Goal: Browse casually

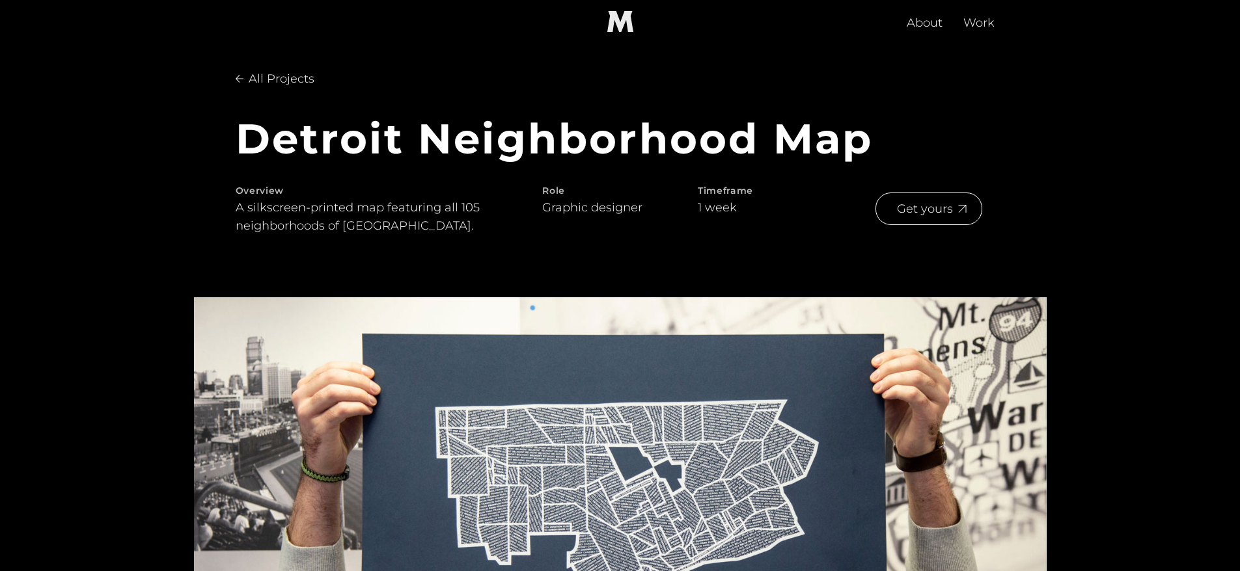
click at [703, 444] on img at bounding box center [620, 537] width 852 height 480
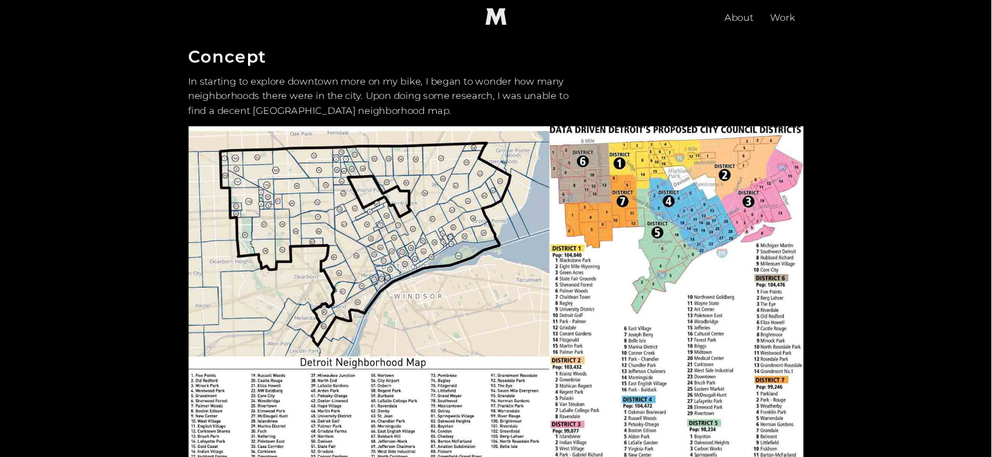
scroll to position [807, 0]
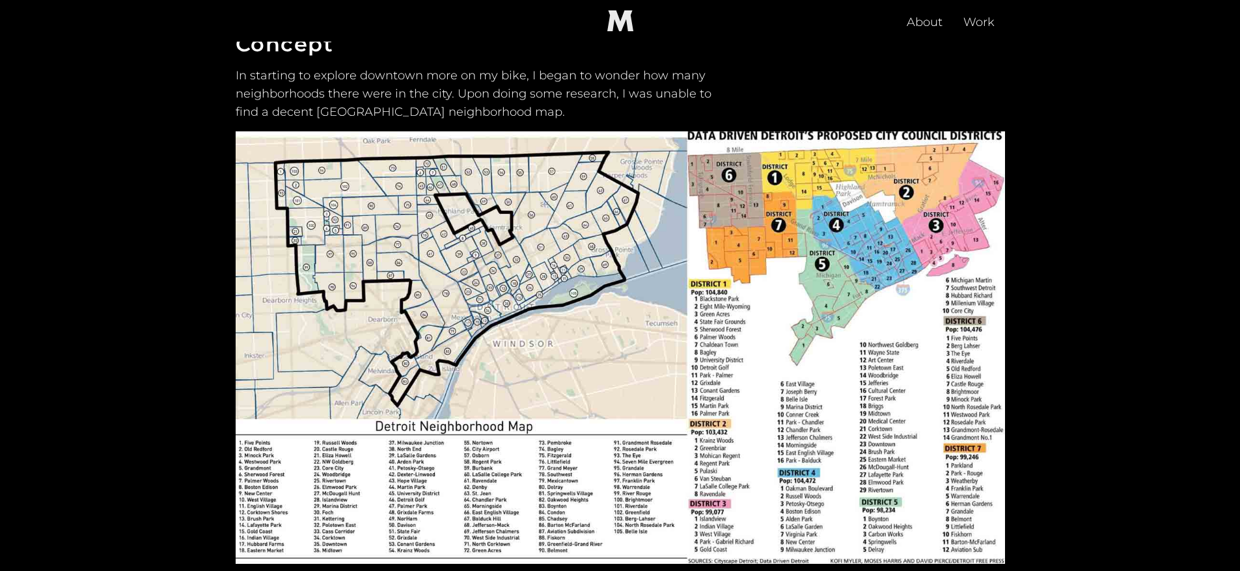
click at [498, 221] on img at bounding box center [620, 347] width 769 height 433
click at [474, 228] on img at bounding box center [620, 347] width 769 height 433
click at [507, 298] on img at bounding box center [620, 347] width 769 height 433
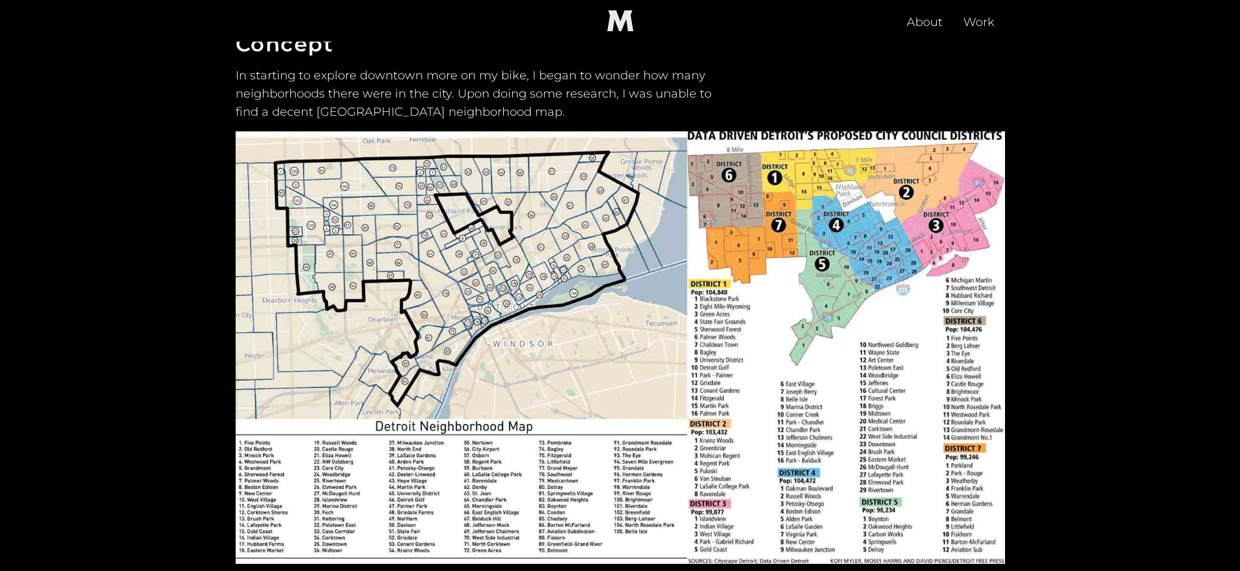
click at [507, 299] on img at bounding box center [620, 347] width 769 height 433
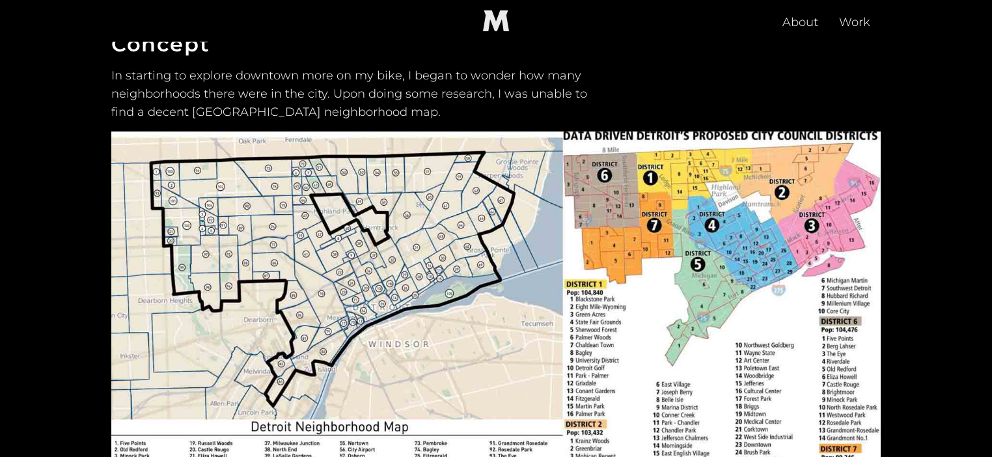
drag, startPoint x: 1141, startPoint y: 0, endPoint x: 718, endPoint y: 87, distance: 431.7
click at [718, 87] on div "Concept In starting to explore downtown more on my bike, I began to wonder how …" at bounding box center [495, 309] width 769 height 552
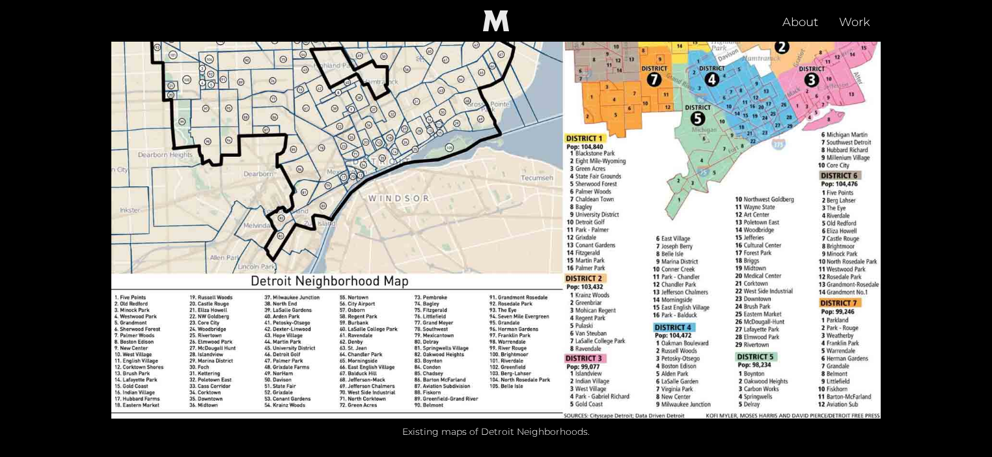
scroll to position [932, 0]
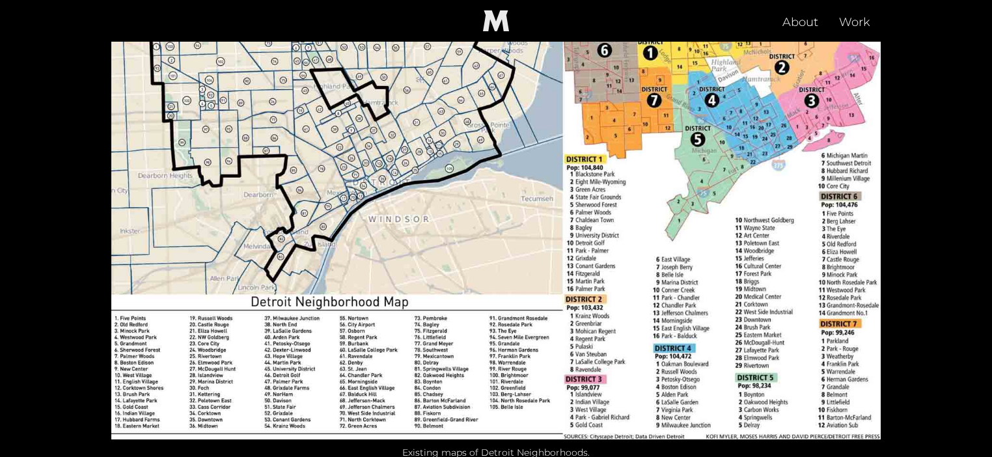
click at [441, 135] on img at bounding box center [495, 223] width 769 height 433
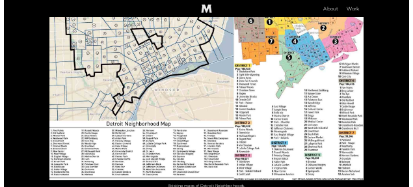
scroll to position [911, 0]
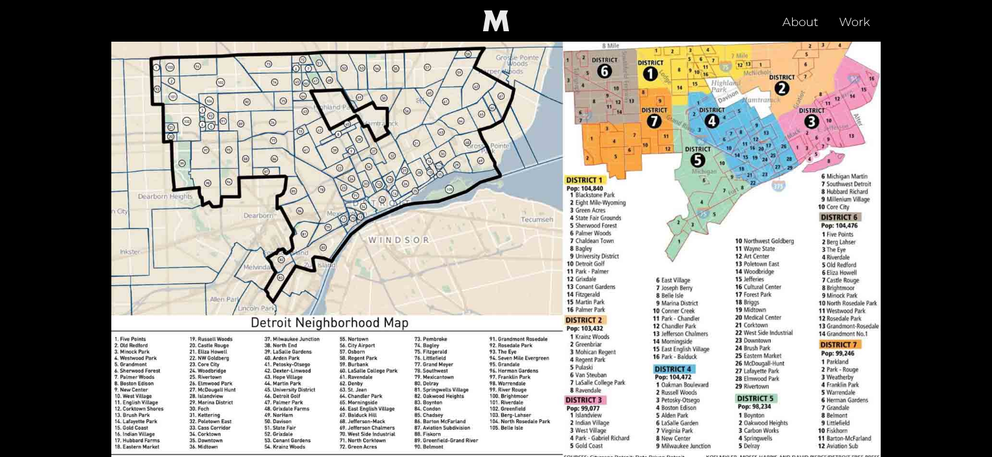
click at [190, 120] on img at bounding box center [495, 243] width 769 height 433
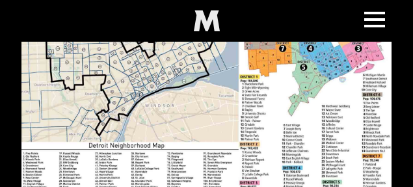
scroll to position [824, 0]
